Goal: Navigation & Orientation: Find specific page/section

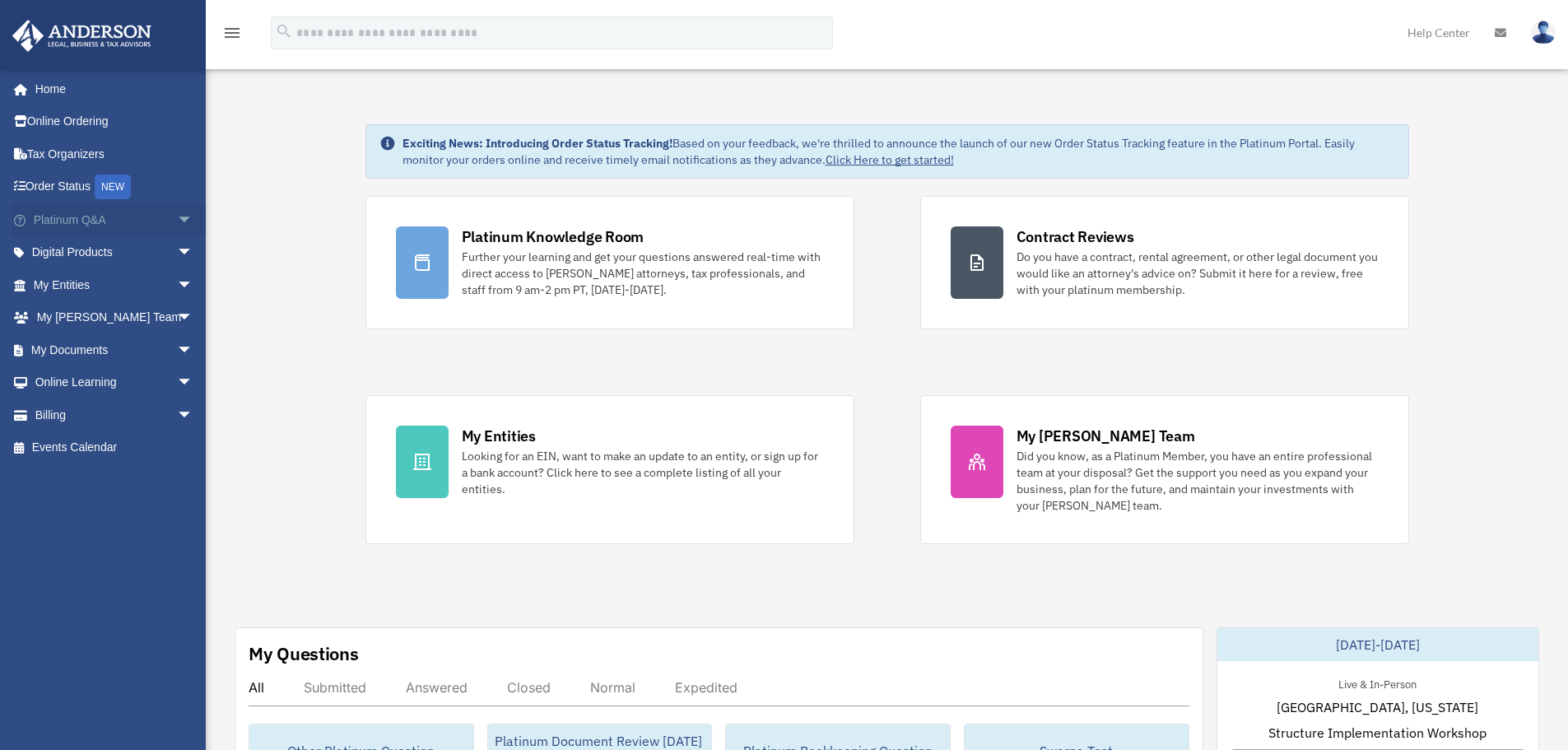
click at [177, 225] on span "arrow_drop_down" at bounding box center [193, 221] width 33 height 34
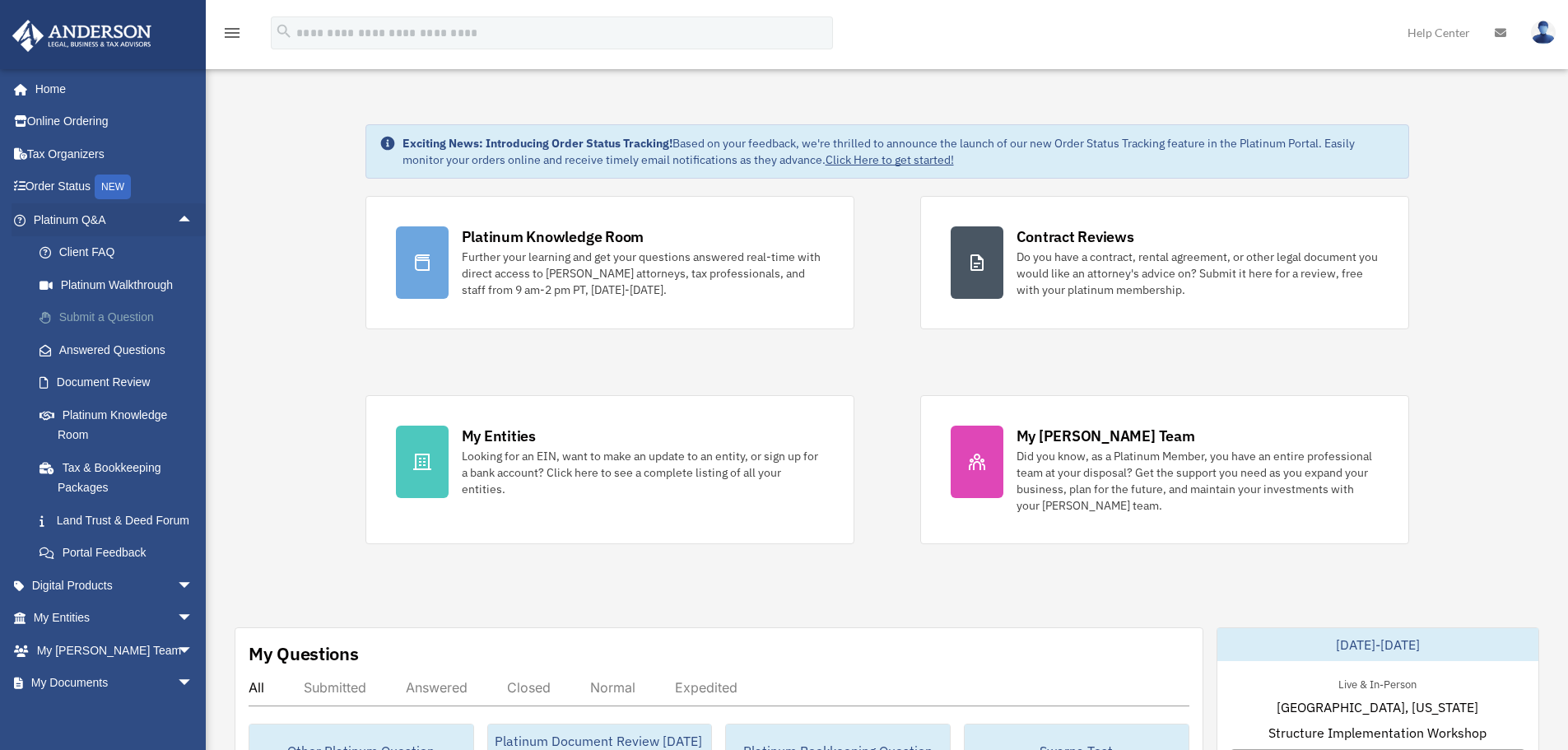
click at [147, 314] on link "Submit a Question" at bounding box center [120, 318] width 195 height 33
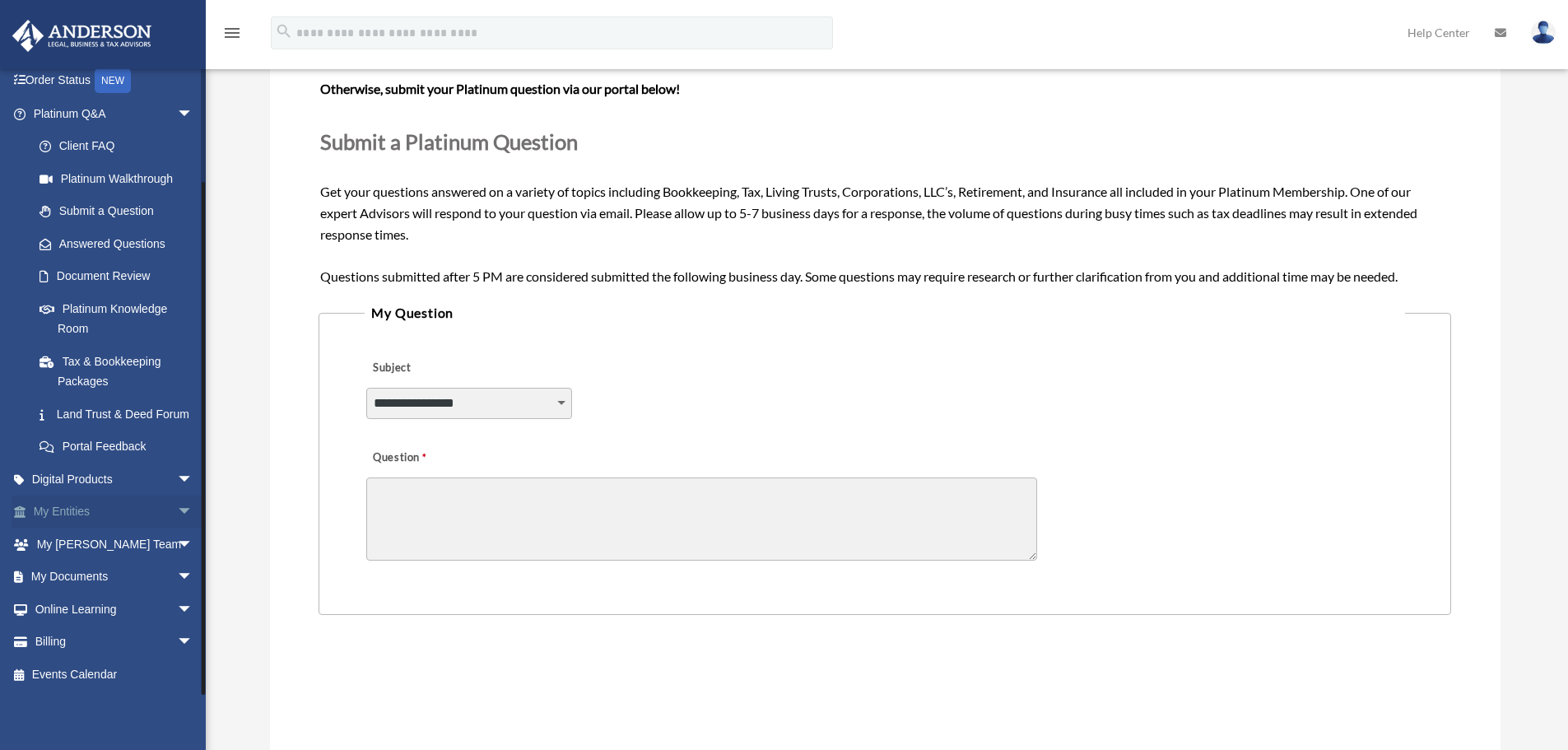
scroll to position [126, 0]
click at [146, 473] on link "Digital Products arrow_drop_down" at bounding box center [115, 479] width 206 height 33
click at [177, 480] on span "arrow_drop_down" at bounding box center [193, 480] width 33 height 34
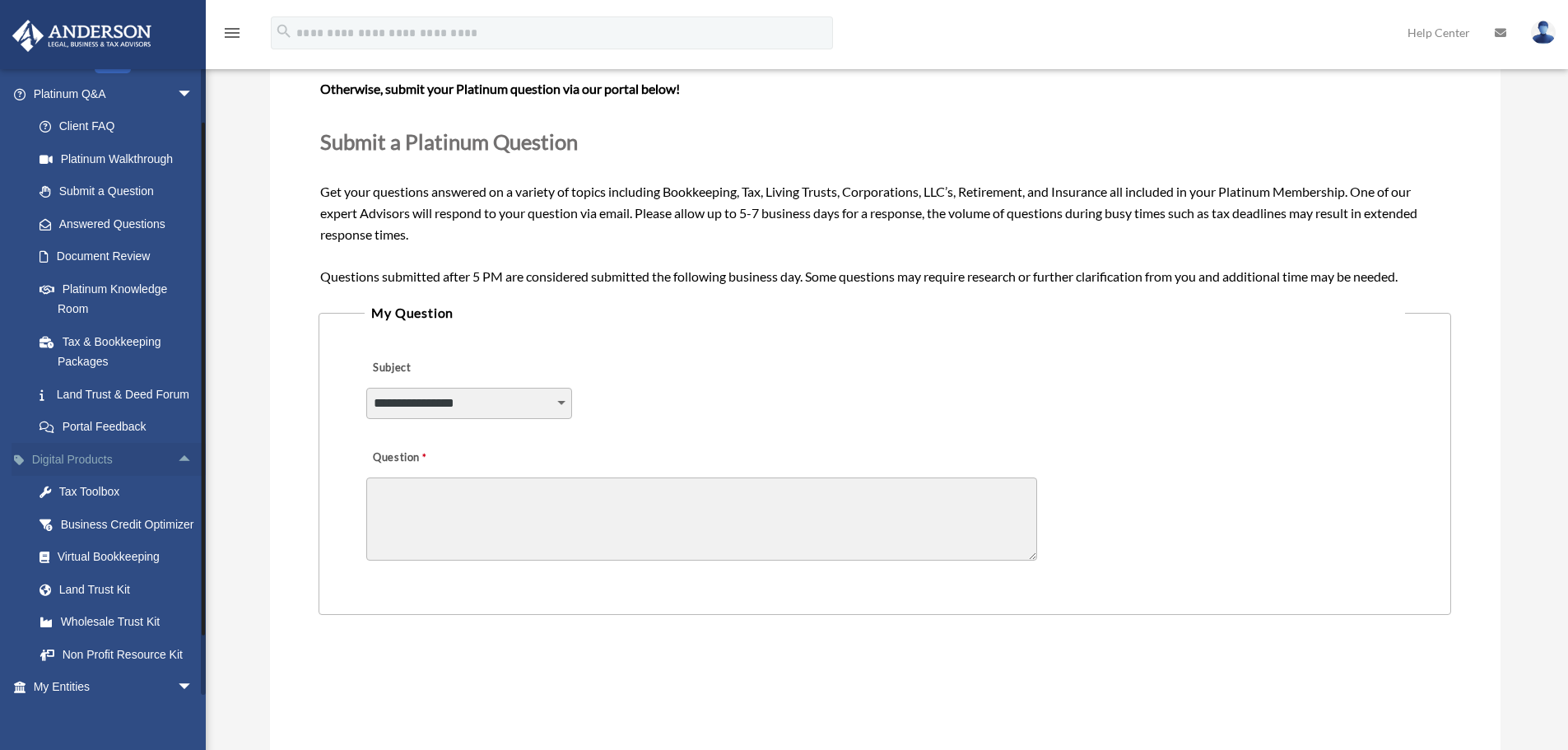
scroll to position [200, 0]
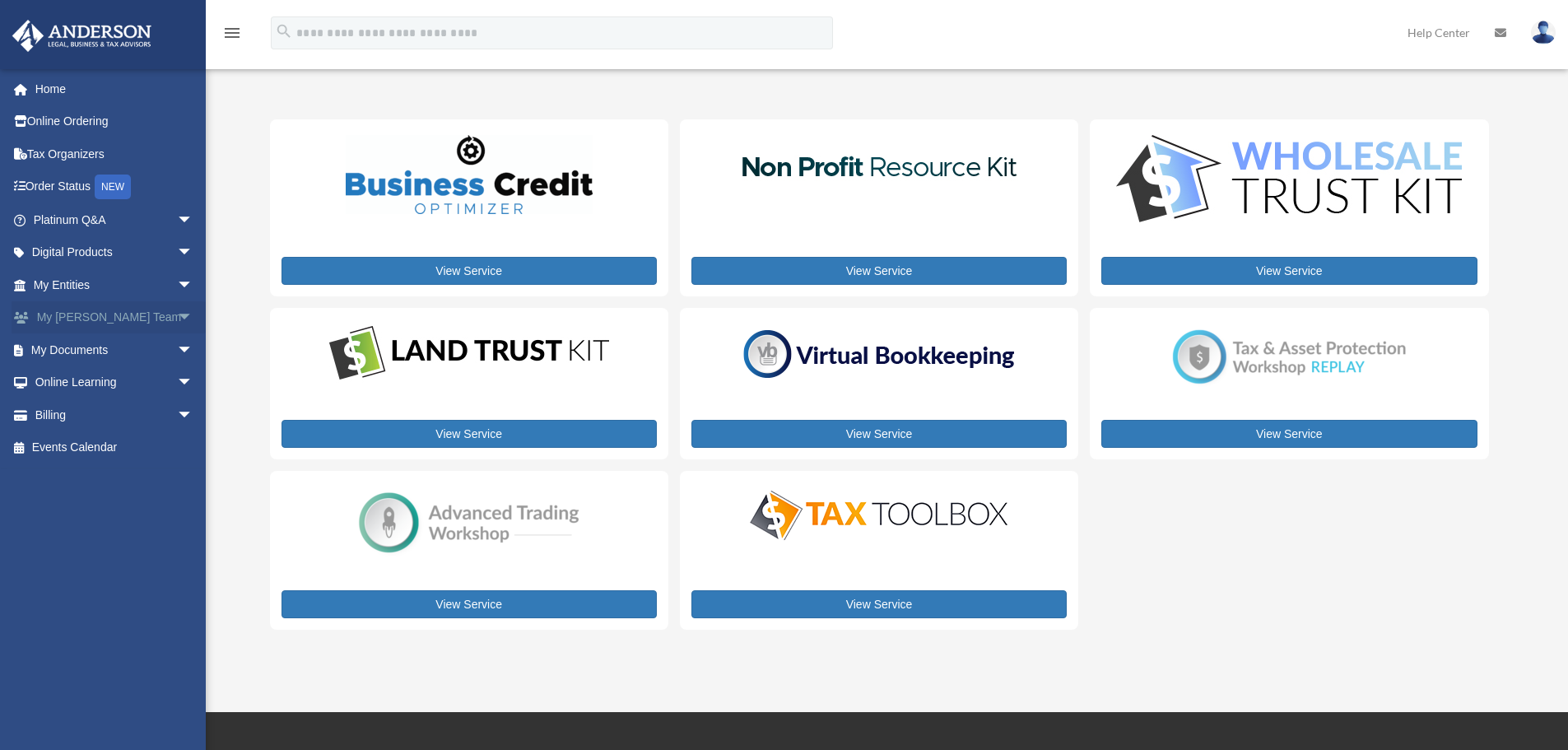
click at [131, 318] on link "My Anderson Team arrow_drop_down" at bounding box center [115, 318] width 206 height 33
click at [177, 324] on span "arrow_drop_down" at bounding box center [193, 319] width 33 height 34
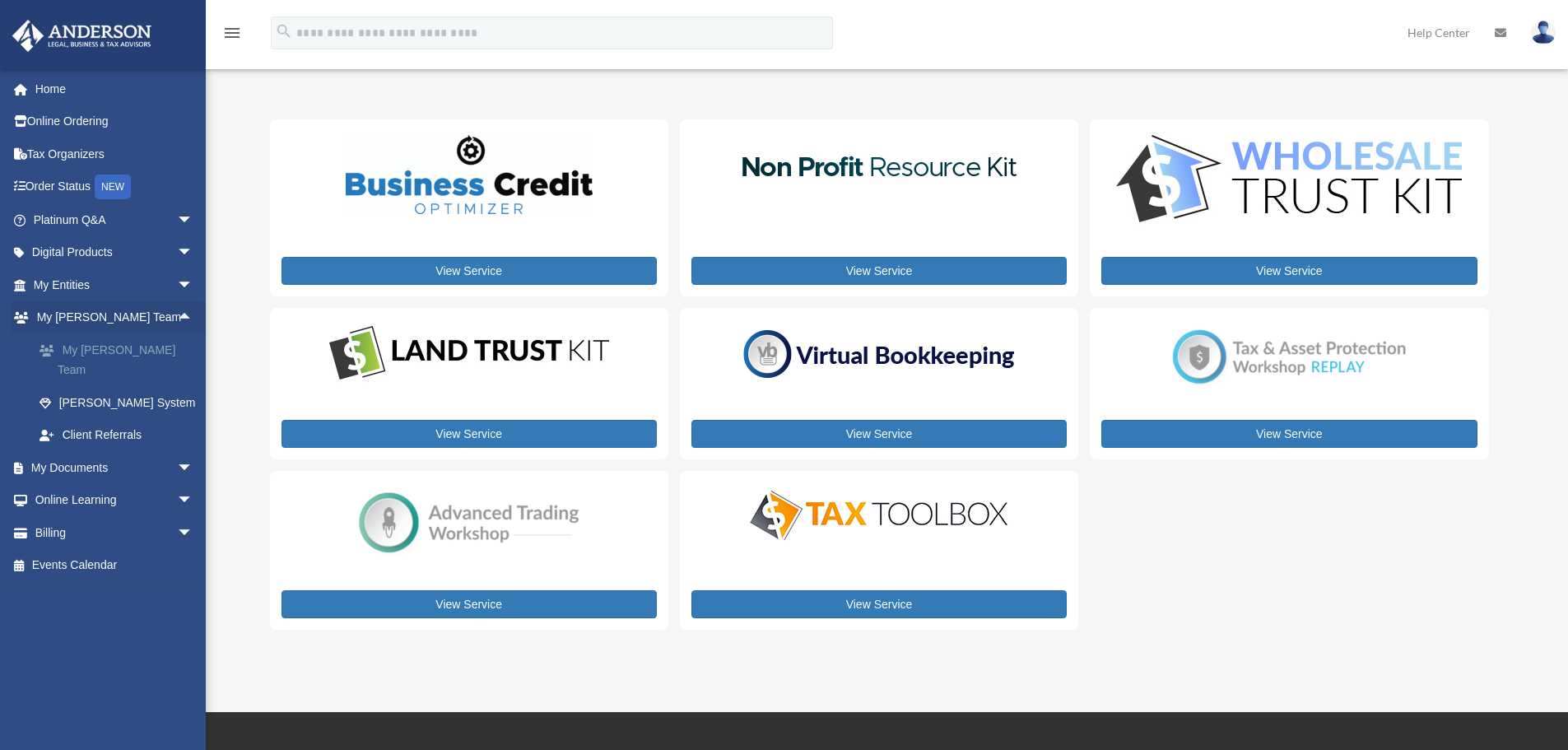
click at [160, 359] on link "My [PERSON_NAME] Team" at bounding box center [120, 359] width 195 height 52
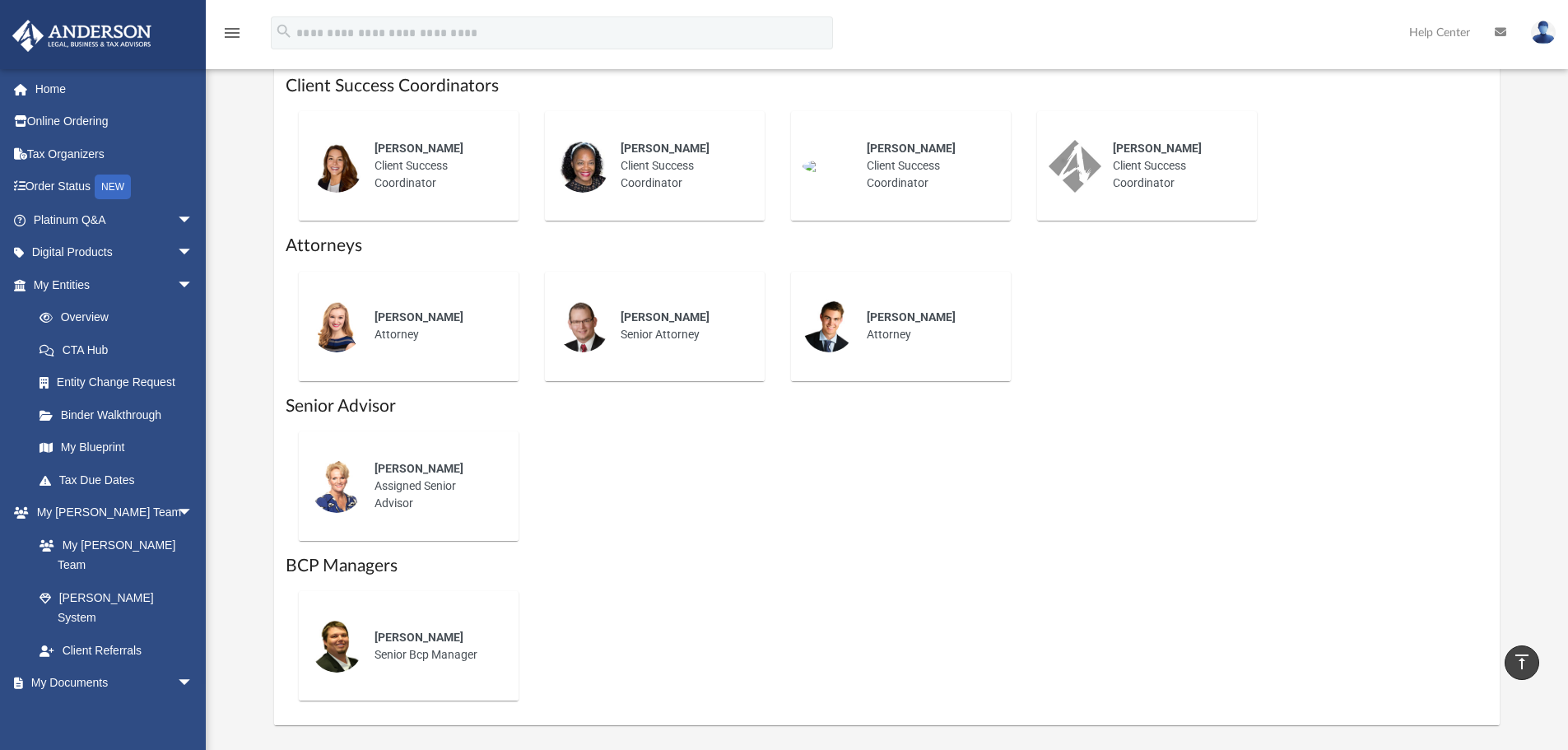
scroll to position [658, 0]
click at [177, 667] on span "arrow_drop_down" at bounding box center [193, 684] width 33 height 34
click at [177, 667] on span "arrow_drop_up" at bounding box center [193, 684] width 33 height 34
